Goal: Information Seeking & Learning: Learn about a topic

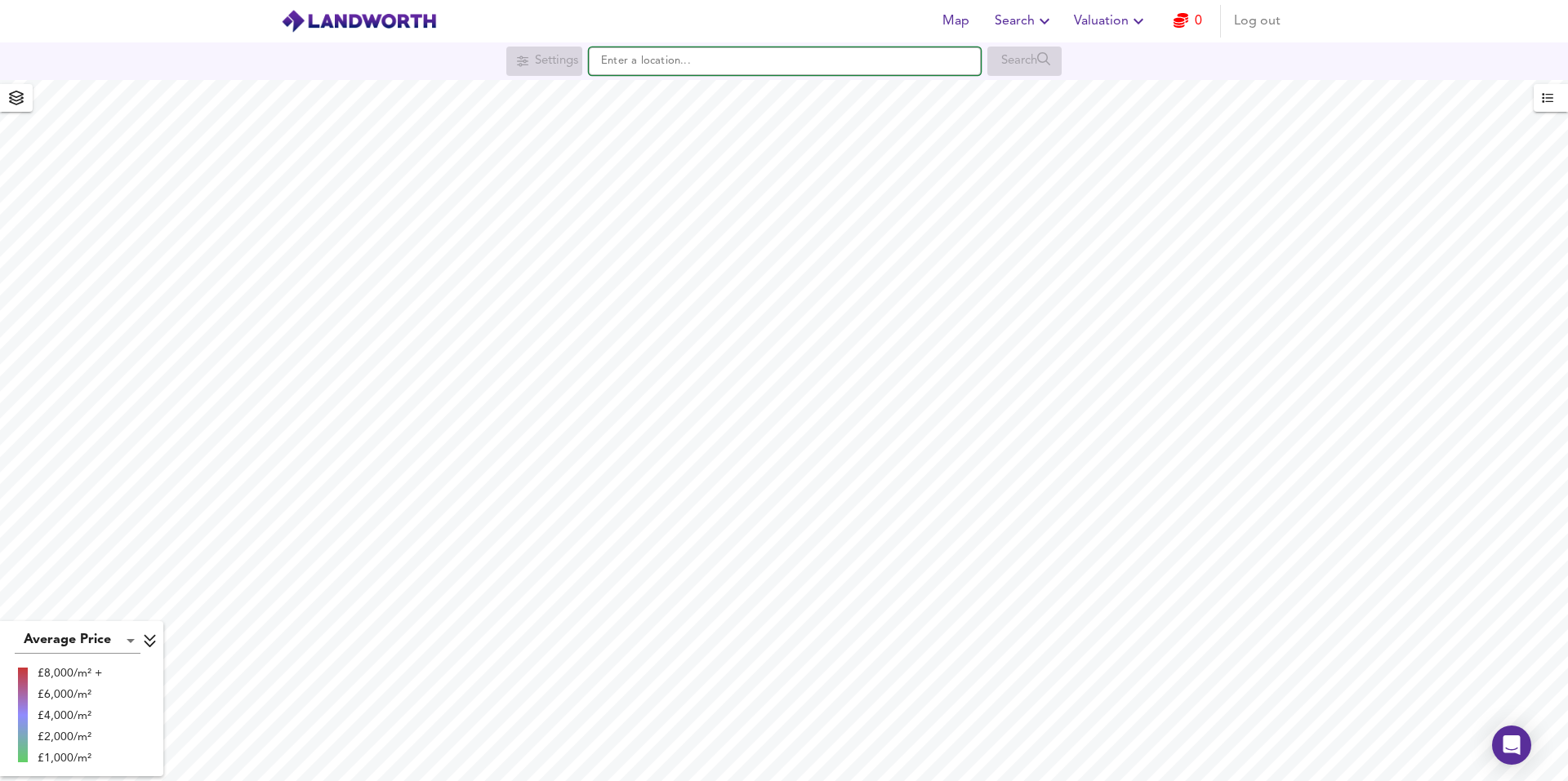
click at [656, 59] on input "text" at bounding box center [785, 62] width 392 height 28
paste input "CB7 4RF"
click at [672, 93] on small "New Barns Avenue, ELY" at bounding box center [770, 93] width 198 height 10
type input "New Barns Avenue, ELY CB7 4RF"
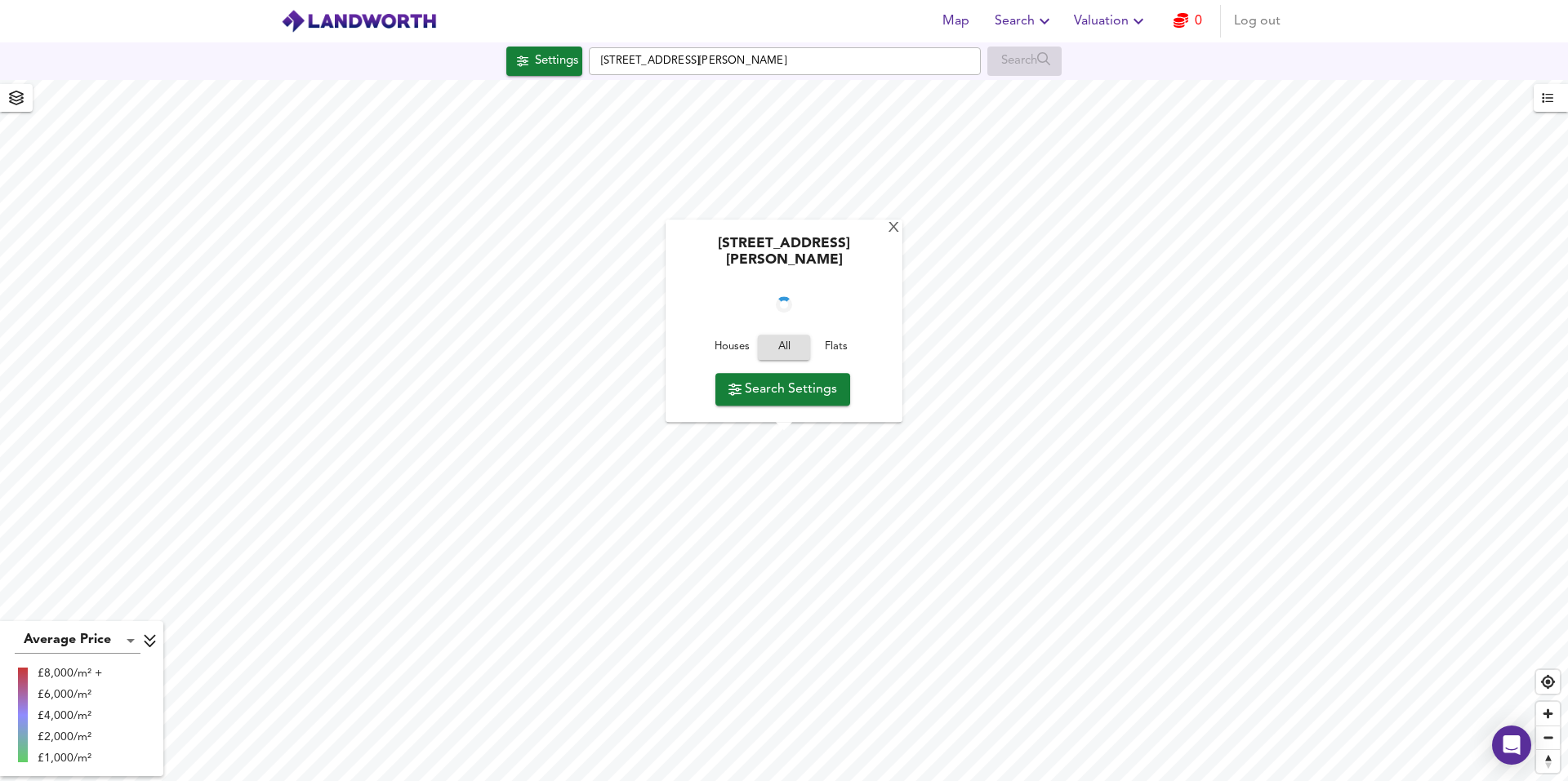
checkbox input "false"
checkbox input "true"
click at [888, 237] on div "X" at bounding box center [893, 228] width 14 height 16
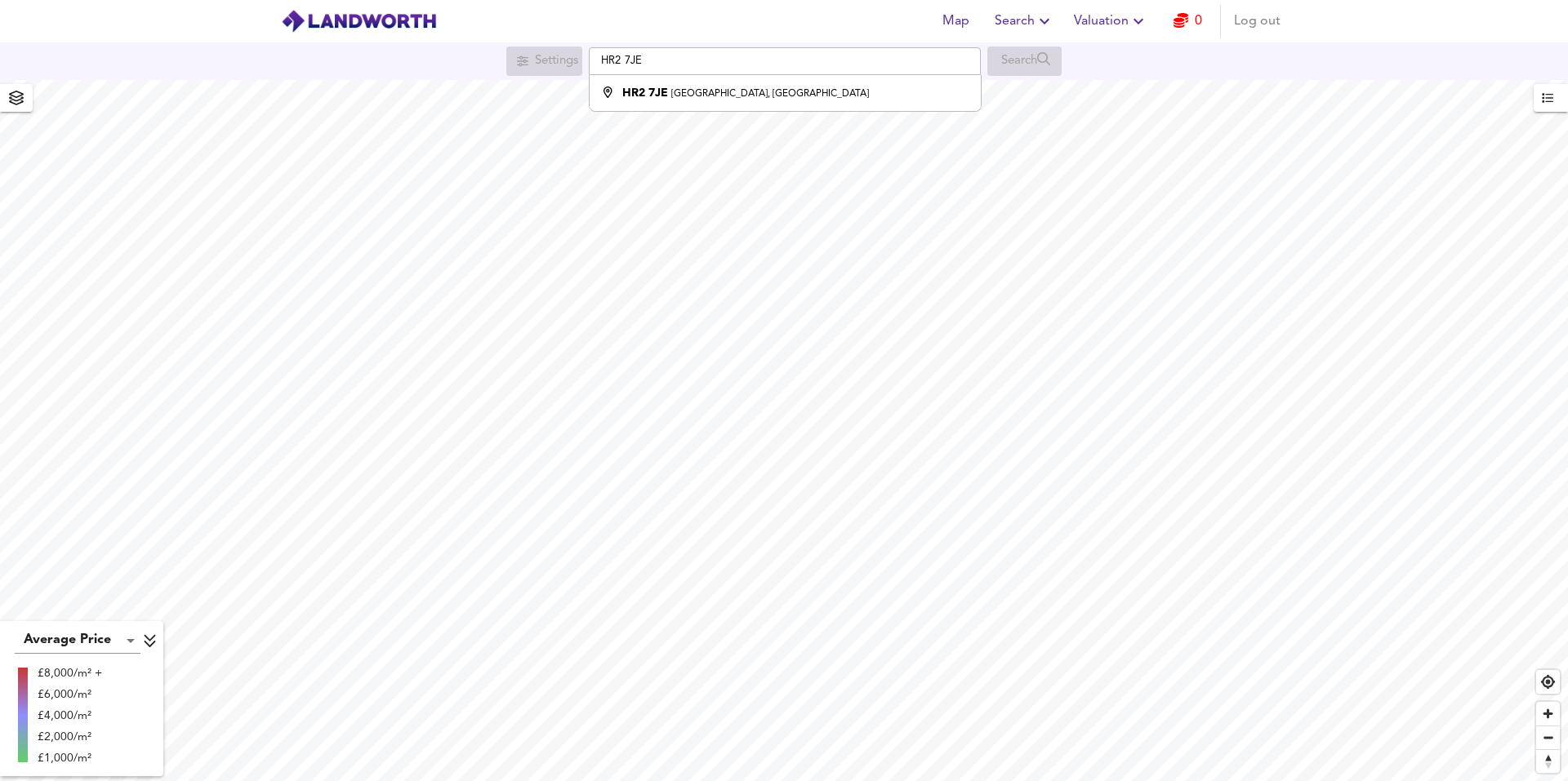
type input "[STREET_ADDRESS]"
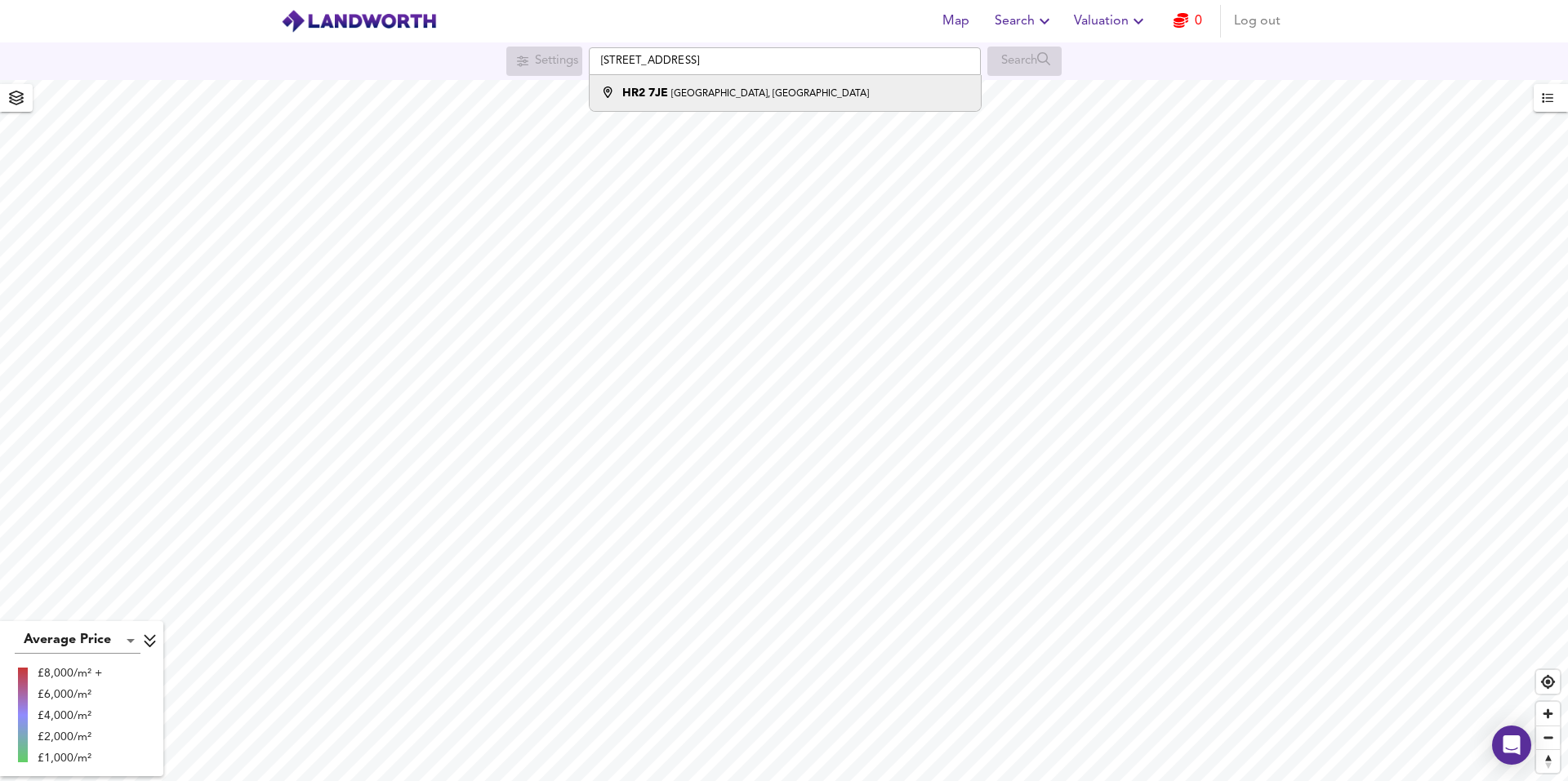
click at [672, 76] on li "HR2 [STREET_ADDRESS]" at bounding box center [784, 93] width 391 height 36
checkbox input "false"
checkbox input "true"
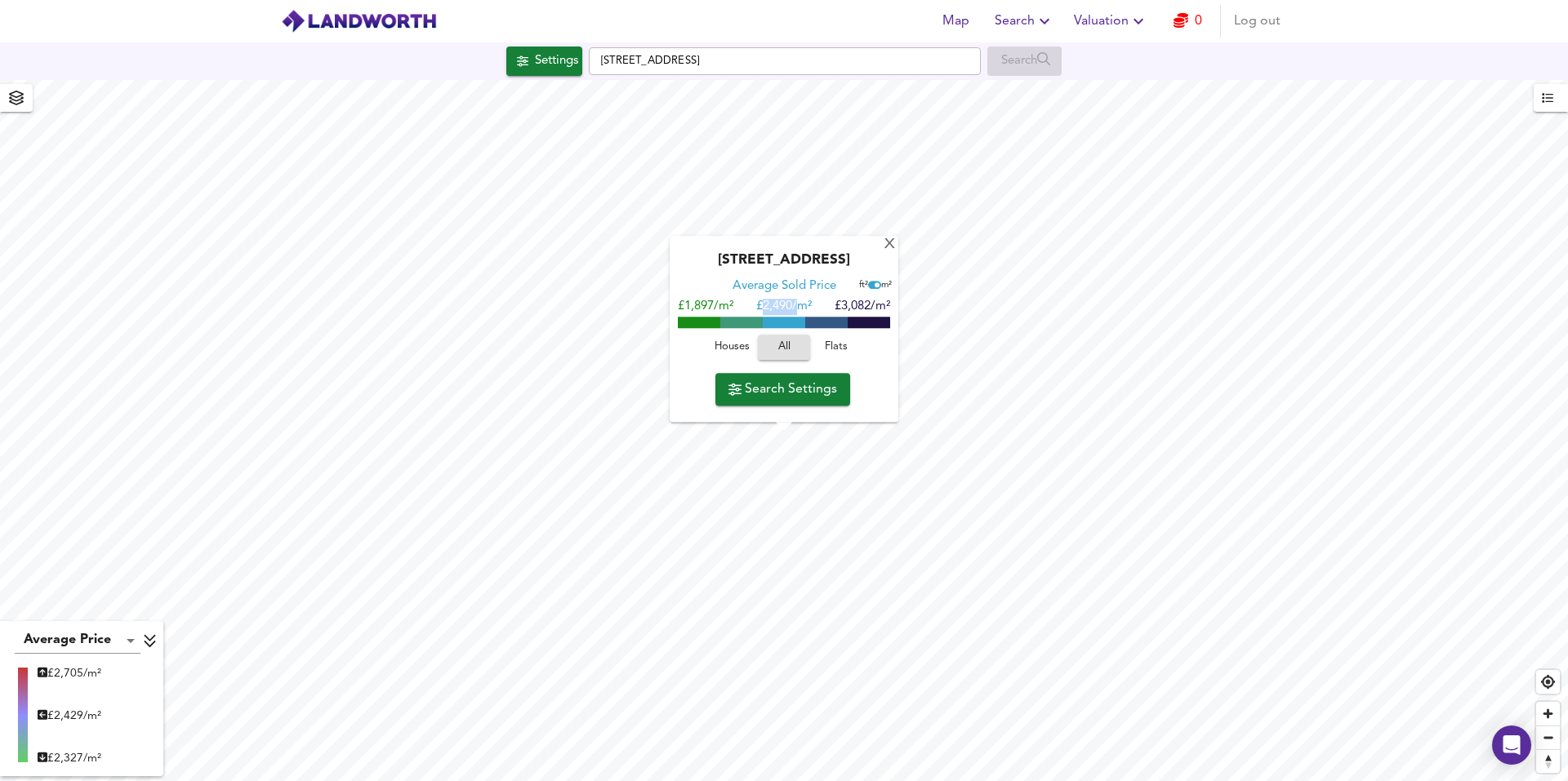
drag, startPoint x: 760, startPoint y: 310, endPoint x: 799, endPoint y: 310, distance: 39.0
click at [799, 310] on span "£ 2,490/m²" at bounding box center [784, 307] width 56 height 12
drag, startPoint x: 839, startPoint y: 304, endPoint x: 879, endPoint y: 303, distance: 40.0
click at [879, 303] on span "£3,082/m²" at bounding box center [862, 307] width 56 height 12
click at [849, 308] on span "£3,082/m²" at bounding box center [862, 307] width 56 height 12
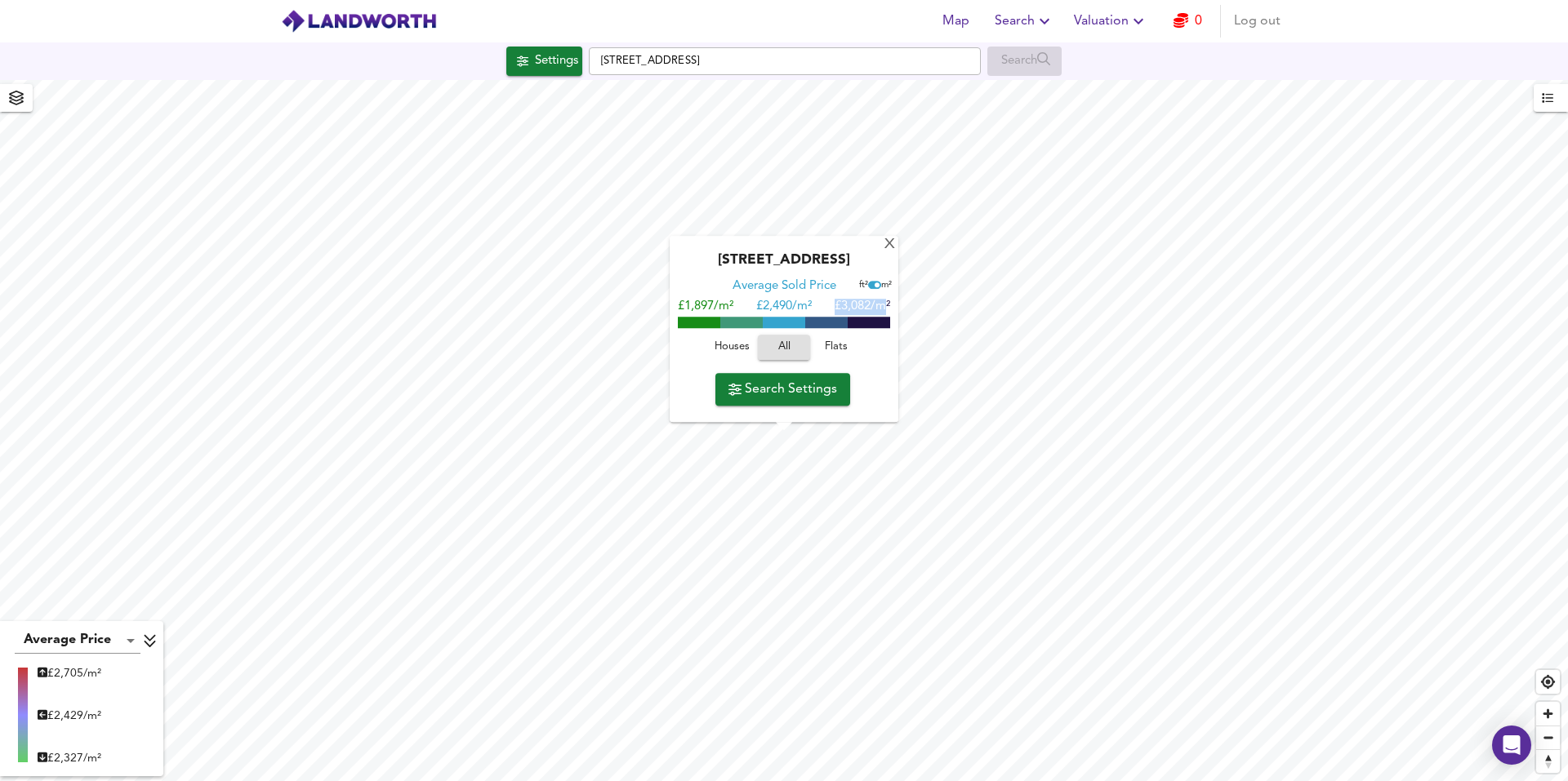
drag, startPoint x: 827, startPoint y: 307, endPoint x: 883, endPoint y: 308, distance: 56.0
click at [883, 308] on div "£1,897/m² £ 2,490/m² £3,082/m²" at bounding box center [784, 308] width 213 height 17
click at [762, 310] on span "£ 2,490/m²" at bounding box center [784, 307] width 56 height 12
drag, startPoint x: 754, startPoint y: 308, endPoint x: 888, endPoint y: 301, distance: 134.2
click at [888, 301] on div "£1,897/m² £ 2,490/m² £3,082/m²" at bounding box center [784, 308] width 213 height 17
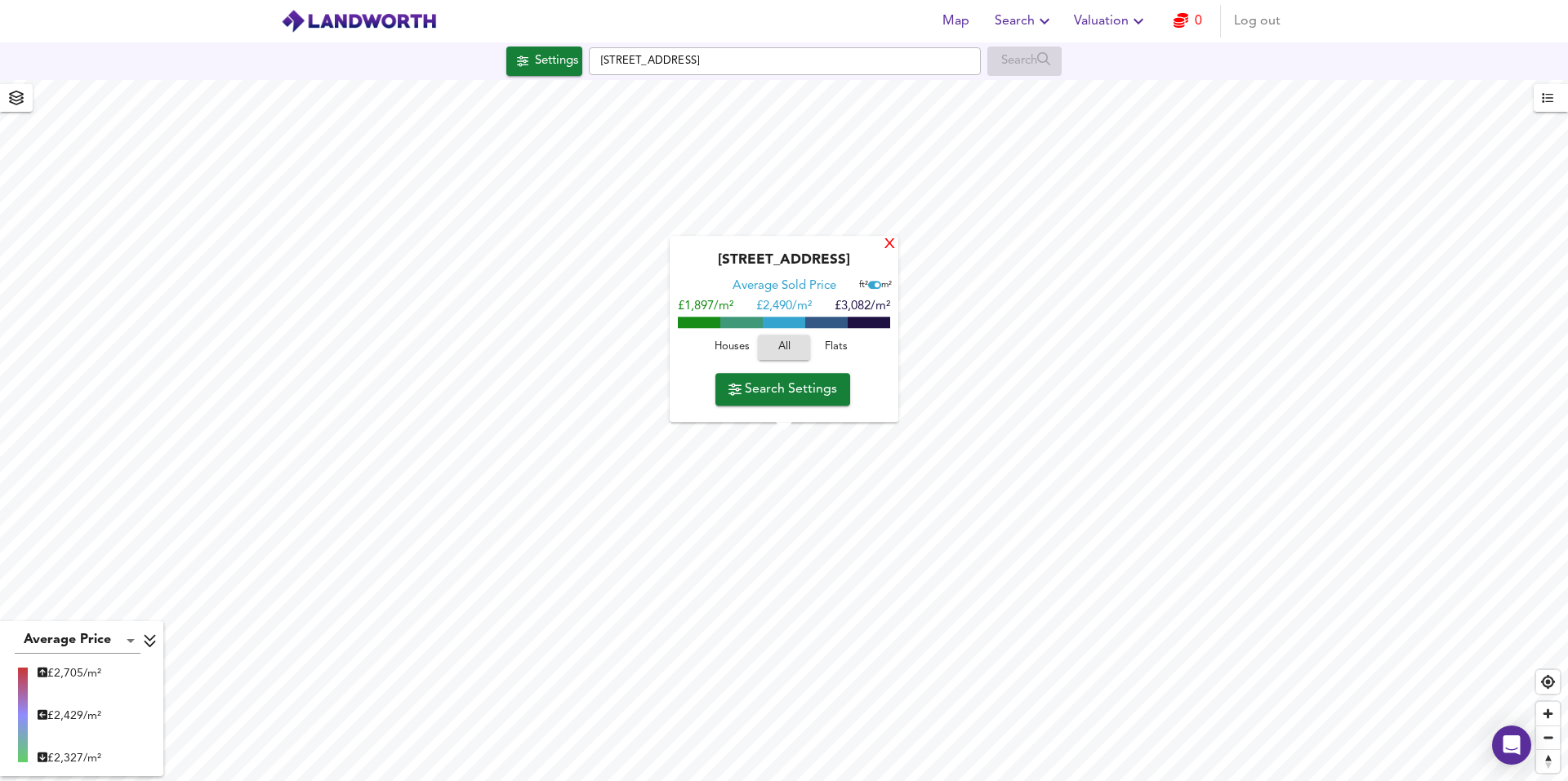
click at [891, 246] on div "X" at bounding box center [889, 245] width 14 height 16
click at [829, 342] on span "Flats" at bounding box center [835, 349] width 44 height 19
drag, startPoint x: 765, startPoint y: 310, endPoint x: 886, endPoint y: 306, distance: 121.1
click at [886, 306] on div "£1,826/m² £ 2,516/m² £3,206/m²" at bounding box center [784, 308] width 213 height 17
click at [832, 306] on div "£1,826/m² £ 2,516/m² £3,206/m²" at bounding box center [784, 308] width 213 height 17
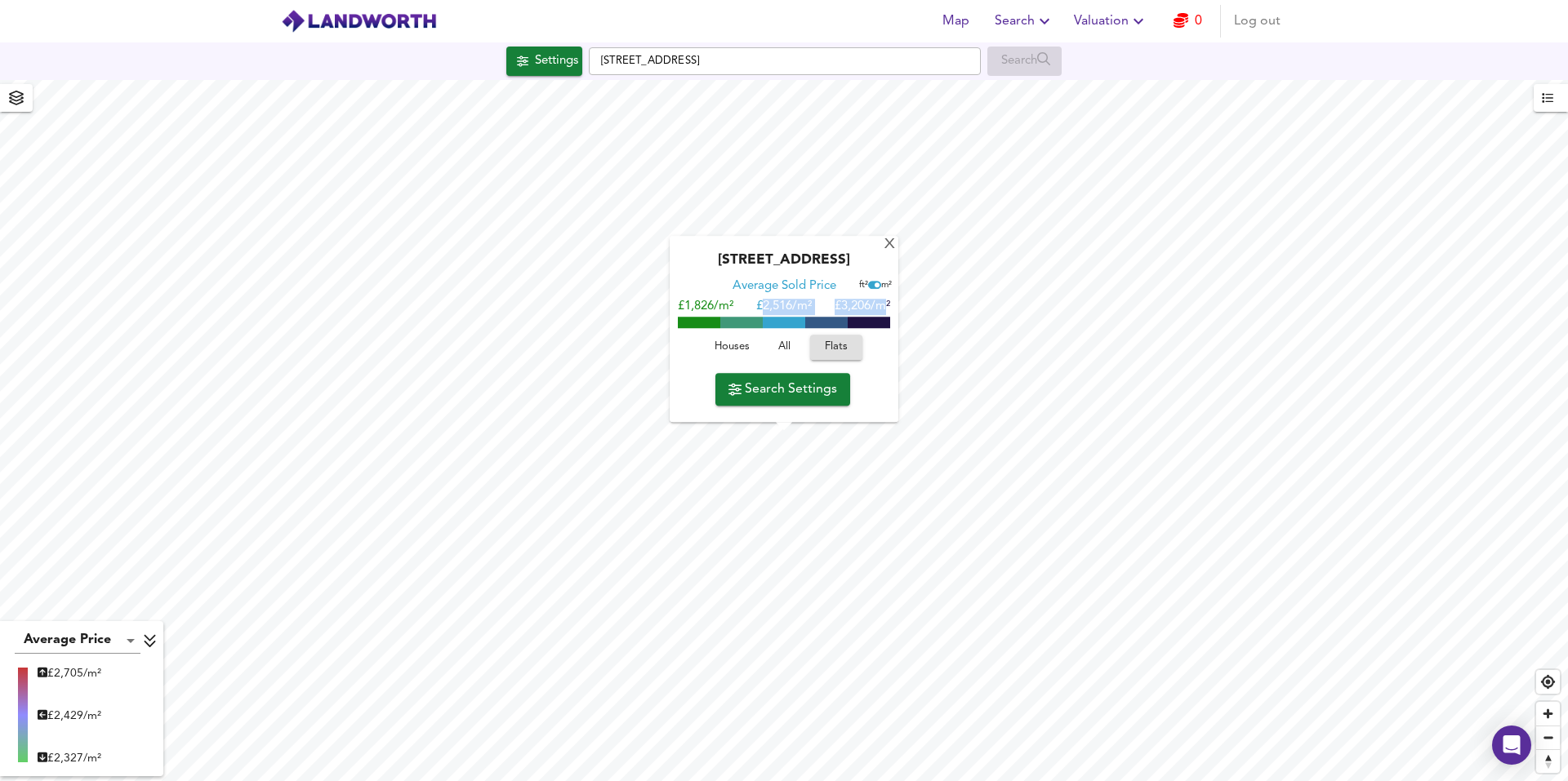
drag, startPoint x: 765, startPoint y: 312, endPoint x: 883, endPoint y: 293, distance: 119.5
click at [887, 296] on div "Average Sold Price ft² m² £1,826/m² £ 2,516/m² £3,206/m²" at bounding box center [784, 303] width 213 height 47
drag, startPoint x: 835, startPoint y: 298, endPoint x: 839, endPoint y: 306, distance: 8.9
click at [837, 300] on div "Average Sold Price ft² m² £1,826/m² £ 2,516/m² £3,206/m²" at bounding box center [784, 303] width 213 height 47
drag, startPoint x: 765, startPoint y: 304, endPoint x: 827, endPoint y: 336, distance: 69.8
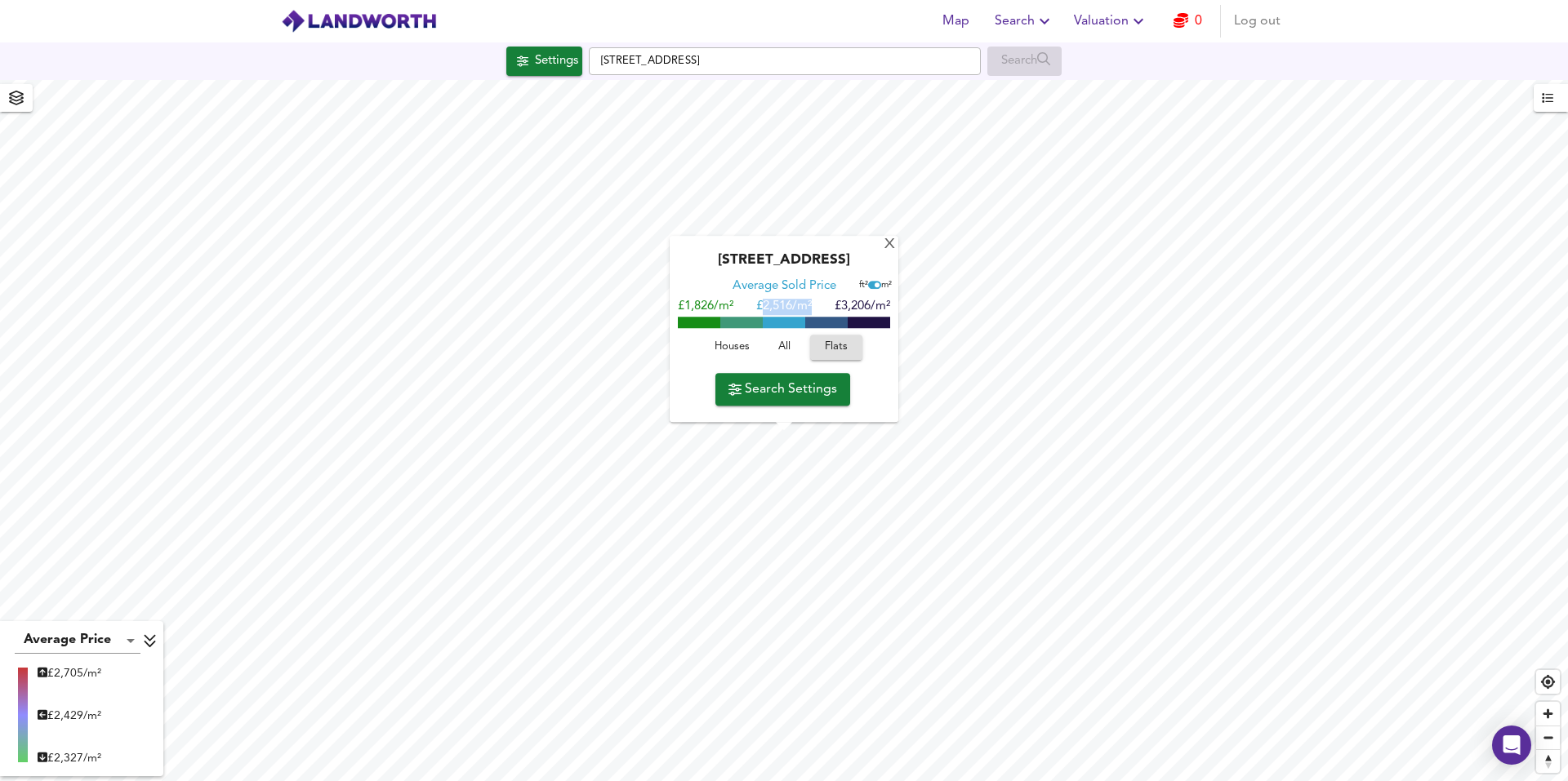
click at [832, 302] on div "£1,826/m² £ 2,516/m² £3,206/m²" at bounding box center [784, 308] width 213 height 17
click at [761, 306] on span "£ 2,516/m²" at bounding box center [784, 307] width 56 height 12
drag, startPoint x: 760, startPoint y: 306, endPoint x: 788, endPoint y: 306, distance: 28.0
click at [788, 306] on span "£ 2,516/m²" at bounding box center [784, 307] width 56 height 12
click at [886, 243] on div "X" at bounding box center [889, 245] width 14 height 16
